Goal: Communication & Community: Ask a question

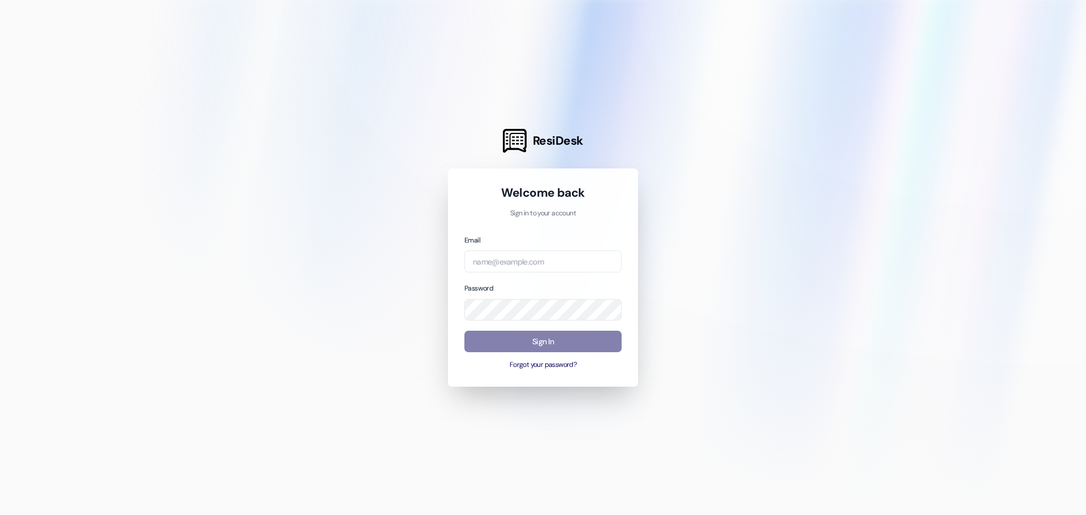
click at [514, 249] on div "Email" at bounding box center [542, 253] width 157 height 38
click at [521, 262] on input "email" at bounding box center [542, 262] width 157 height 22
type input "[EMAIL_ADDRESS][DOMAIN_NAME]"
click at [539, 333] on button "Sign In" at bounding box center [542, 342] width 157 height 22
click at [559, 346] on button "Sign In" at bounding box center [542, 342] width 157 height 22
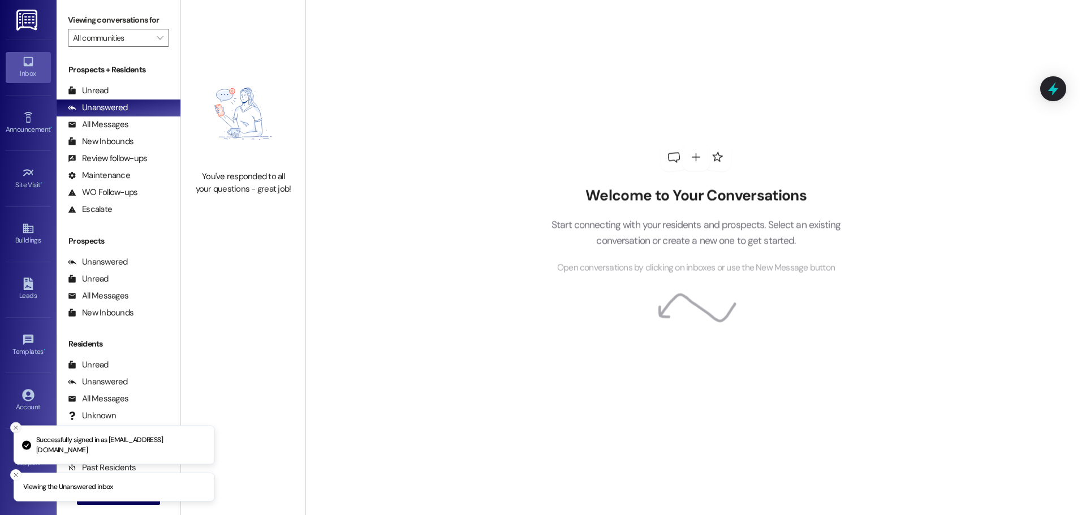
click at [14, 429] on icon "Close toast" at bounding box center [15, 428] width 7 height 7
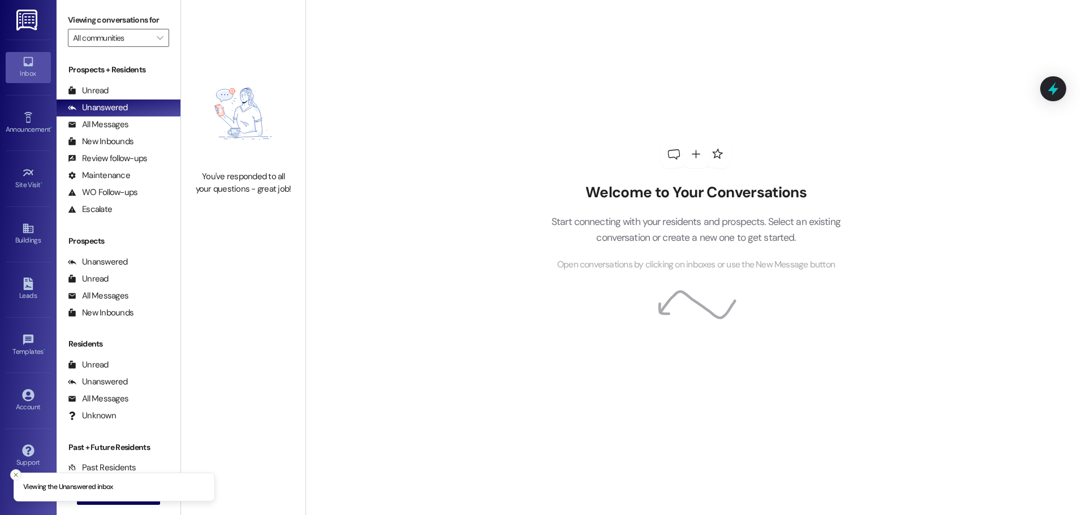
click at [16, 472] on icon "Close toast" at bounding box center [15, 475] width 7 height 7
click at [102, 501] on span "New Message" at bounding box center [125, 496] width 46 height 12
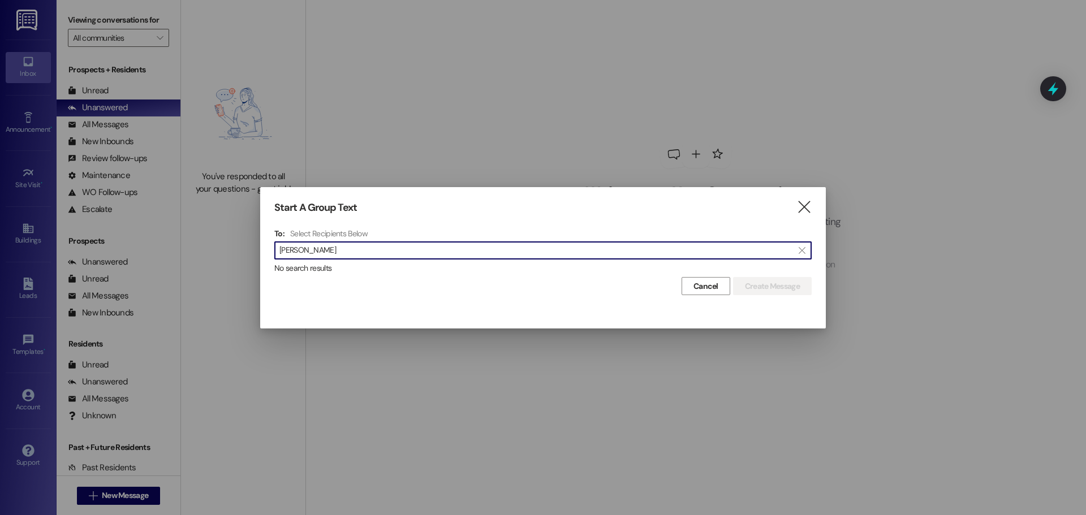
type input "[PERSON_NAME]"
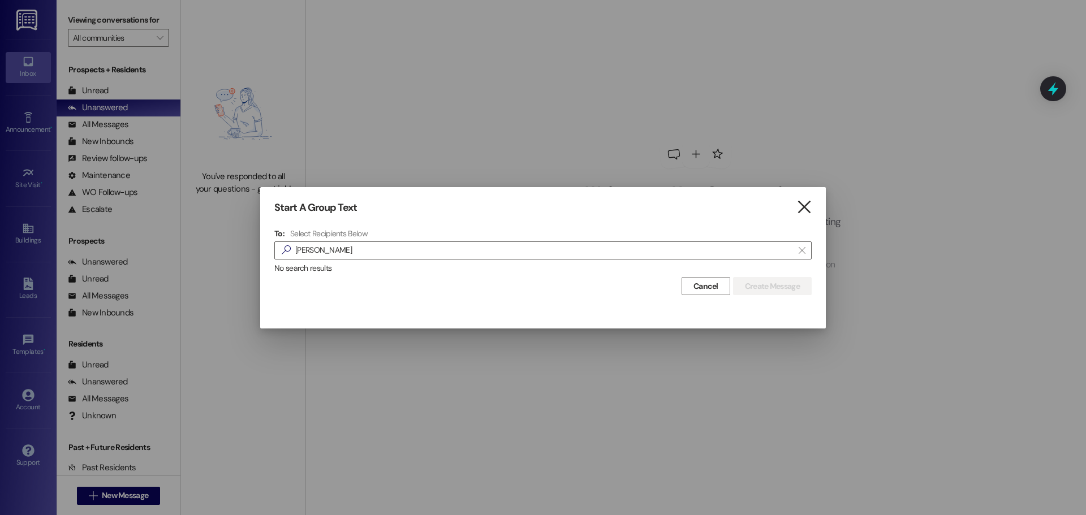
click at [804, 207] on icon "" at bounding box center [804, 207] width 15 height 12
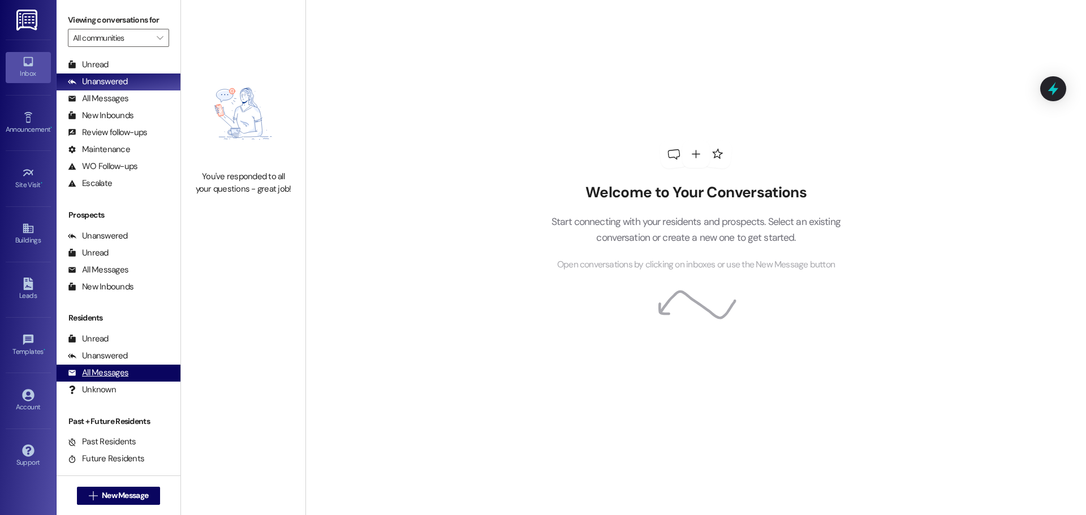
scroll to position [40, 0]
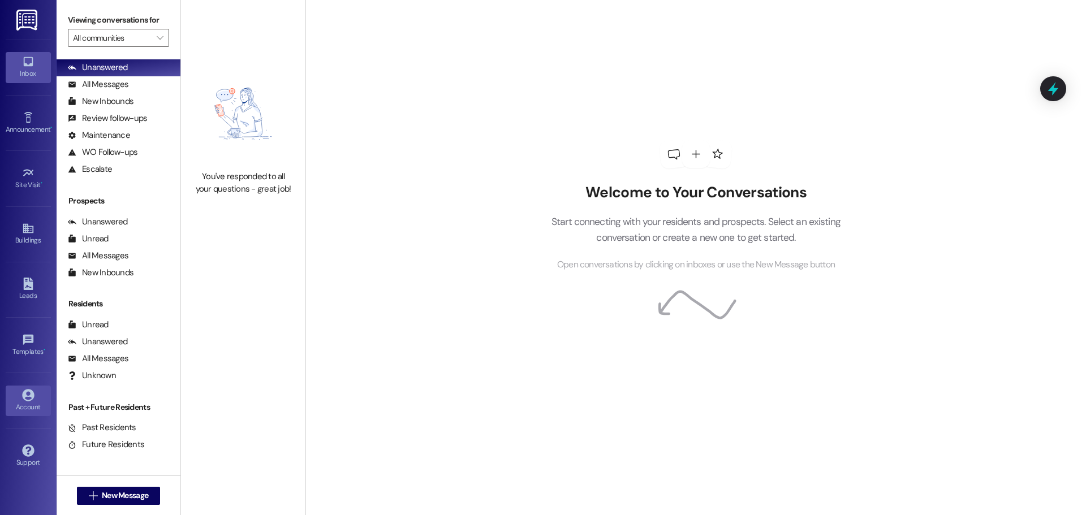
click at [20, 404] on div "Account" at bounding box center [28, 407] width 57 height 11
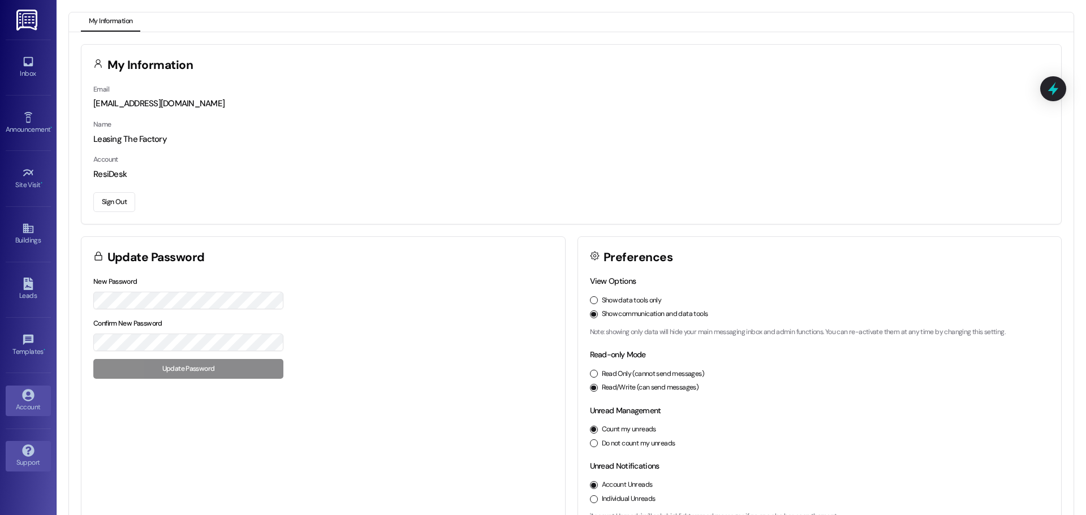
click at [35, 451] on link "Support" at bounding box center [28, 456] width 45 height 31
